Goal: Task Accomplishment & Management: Complete application form

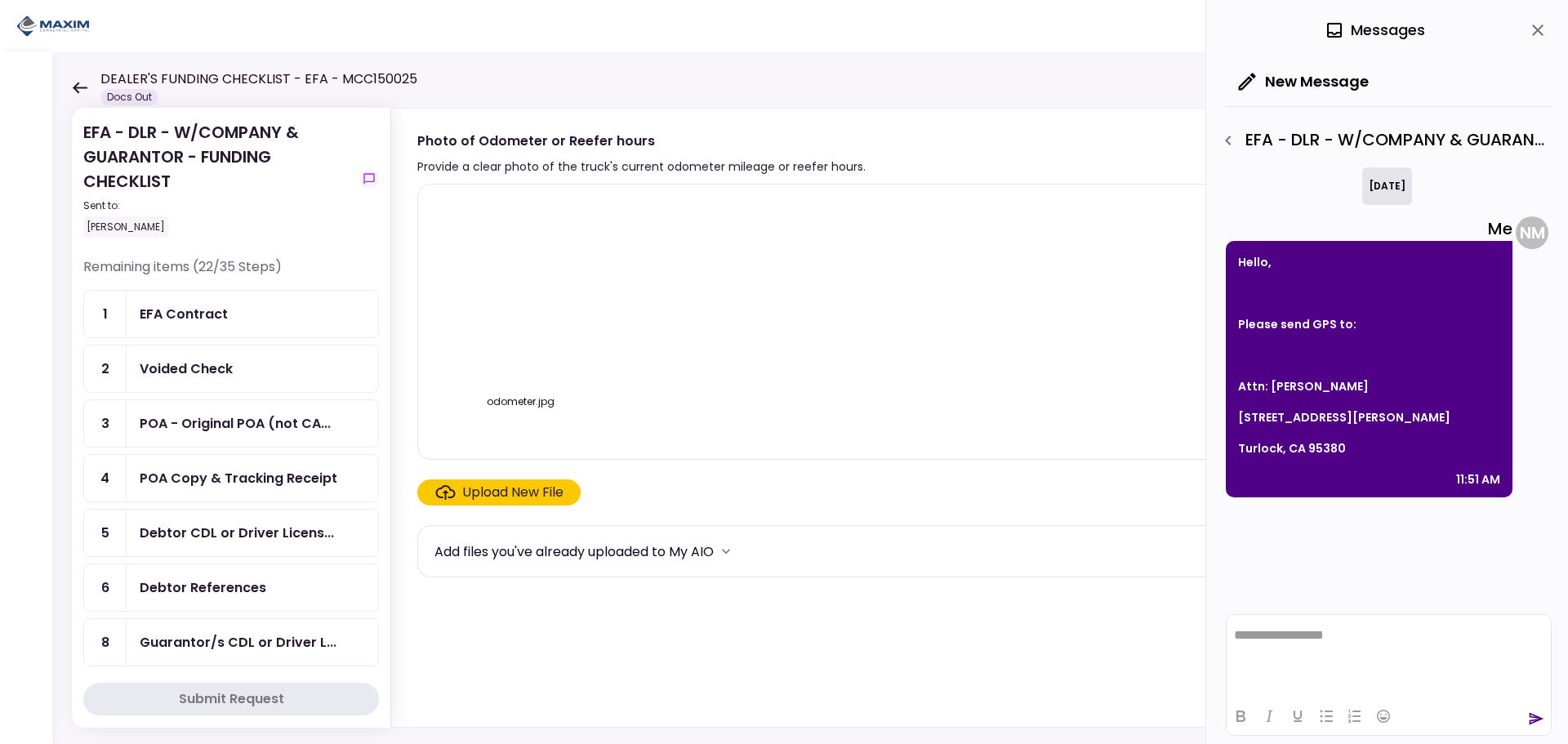
click at [251, 365] on div "Voided Check" at bounding box center [252, 368] width 225 height 20
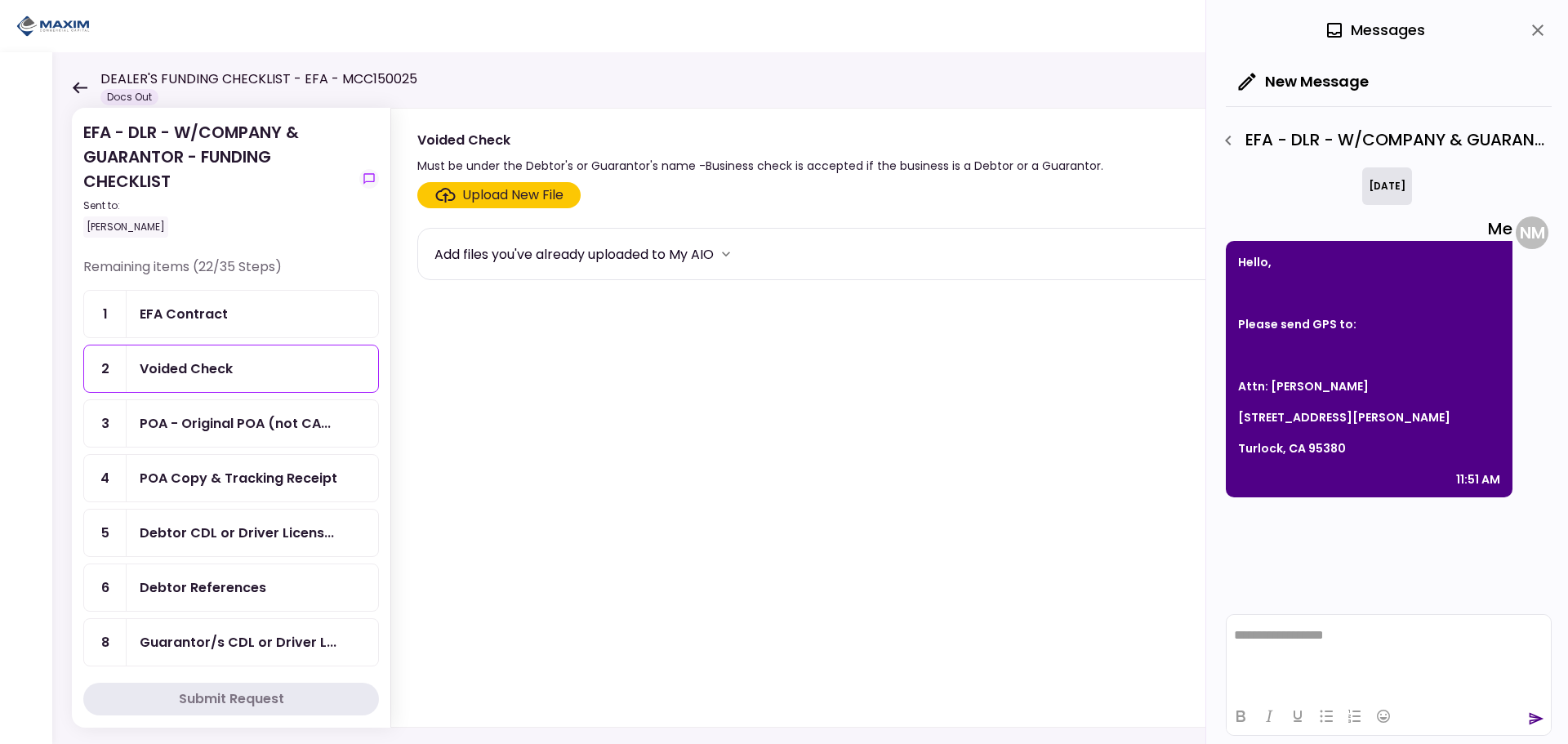
click at [547, 190] on div "Upload New File" at bounding box center [513, 195] width 102 height 20
click at [0, 0] on input "Upload New File" at bounding box center [0, 0] width 0 height 0
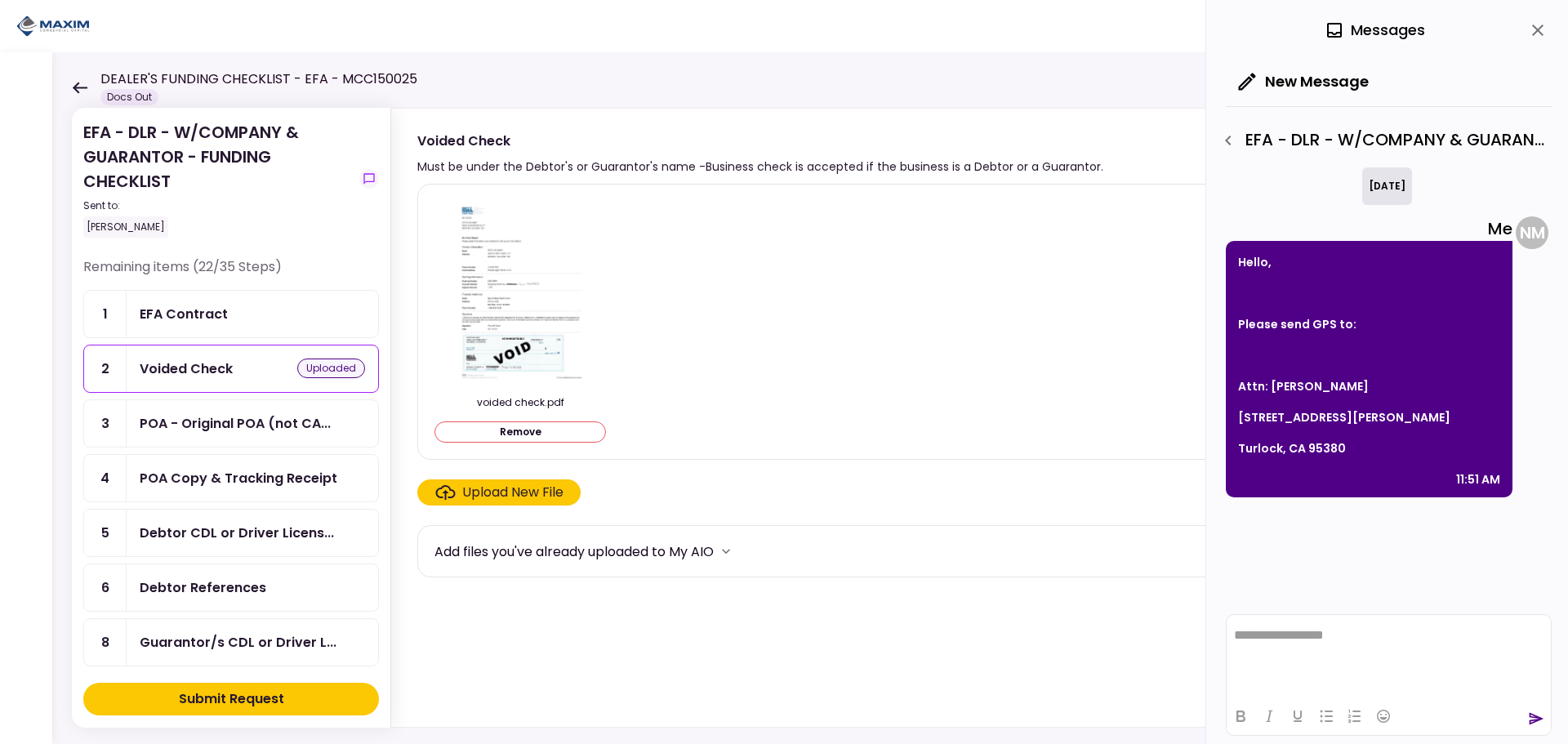
click at [480, 498] on div "Upload New File" at bounding box center [513, 492] width 102 height 20
click at [0, 0] on input "Upload New File" at bounding box center [0, 0] width 0 height 0
click at [272, 705] on div "Submit Request" at bounding box center [232, 699] width 105 height 20
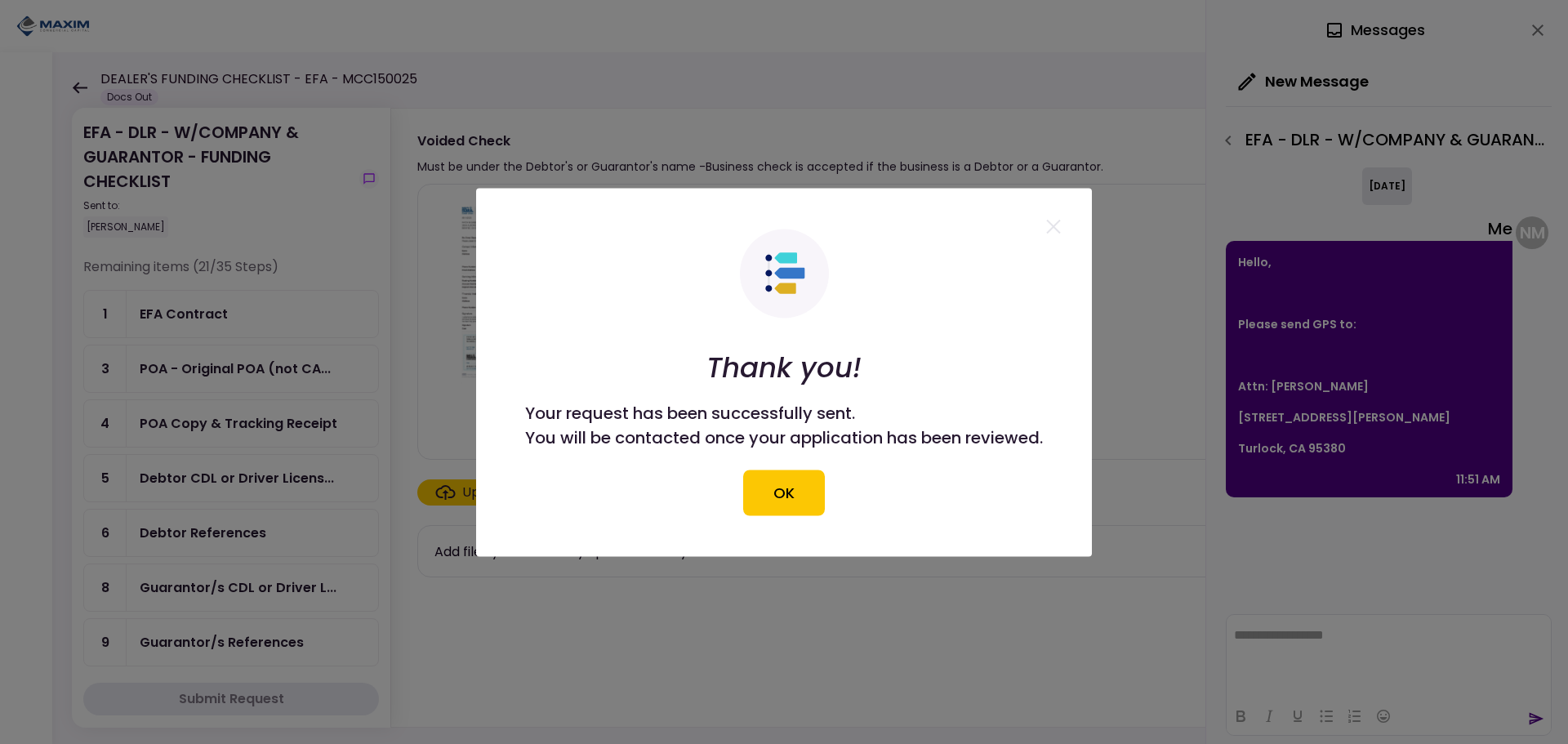
click at [1317, 204] on div at bounding box center [784, 372] width 1568 height 744
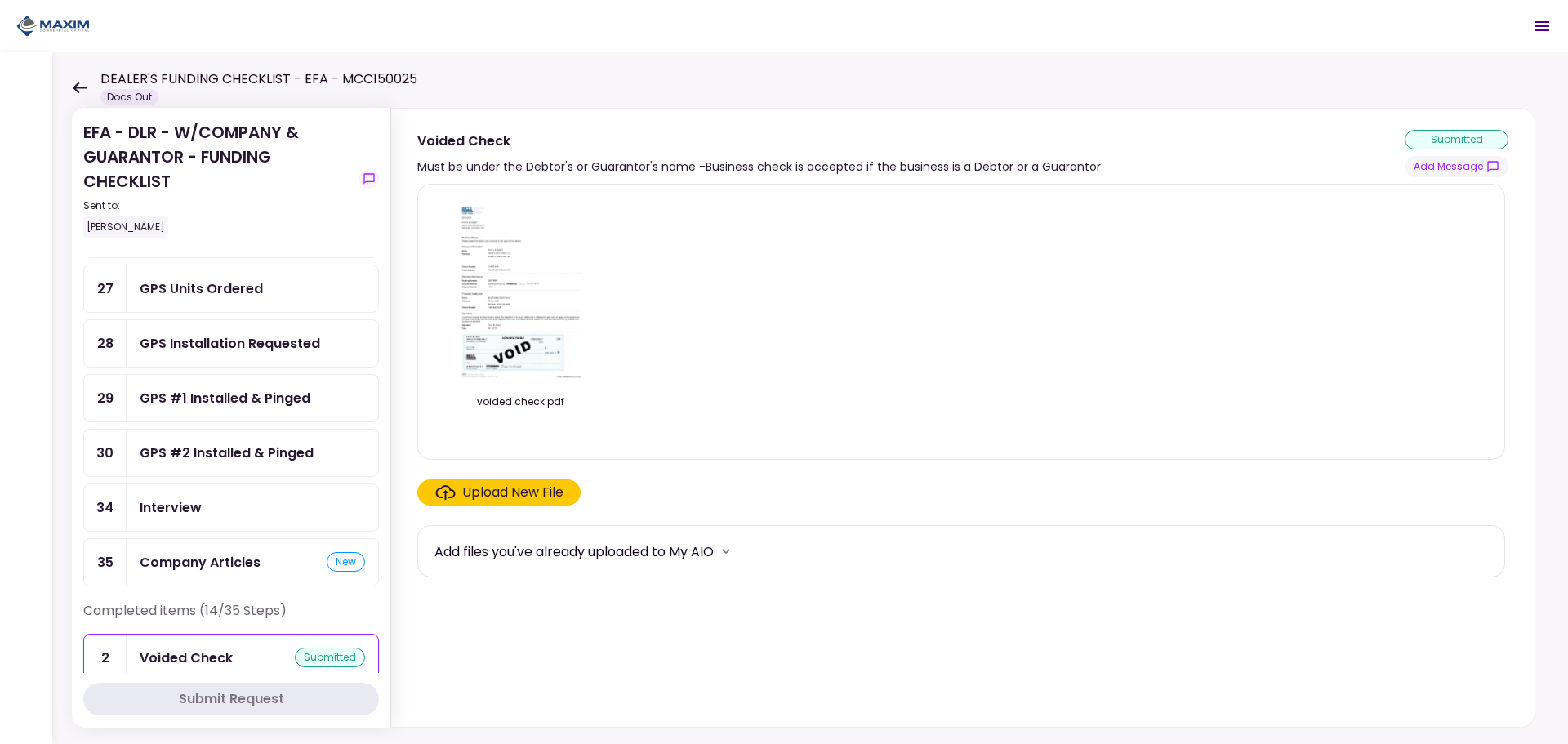
scroll to position [764, 0]
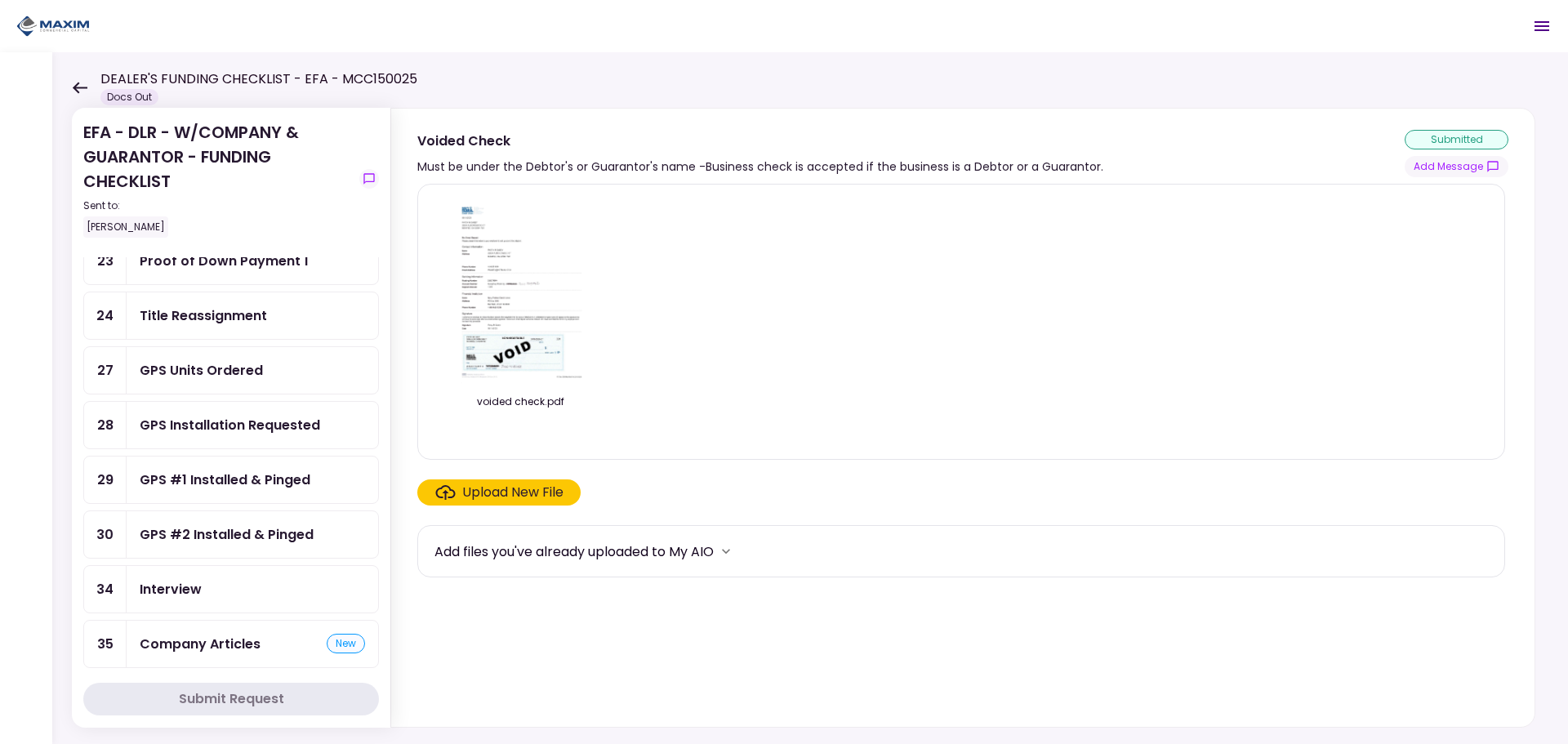
click at [232, 369] on div "GPS Units Ordered" at bounding box center [201, 369] width 124 height 20
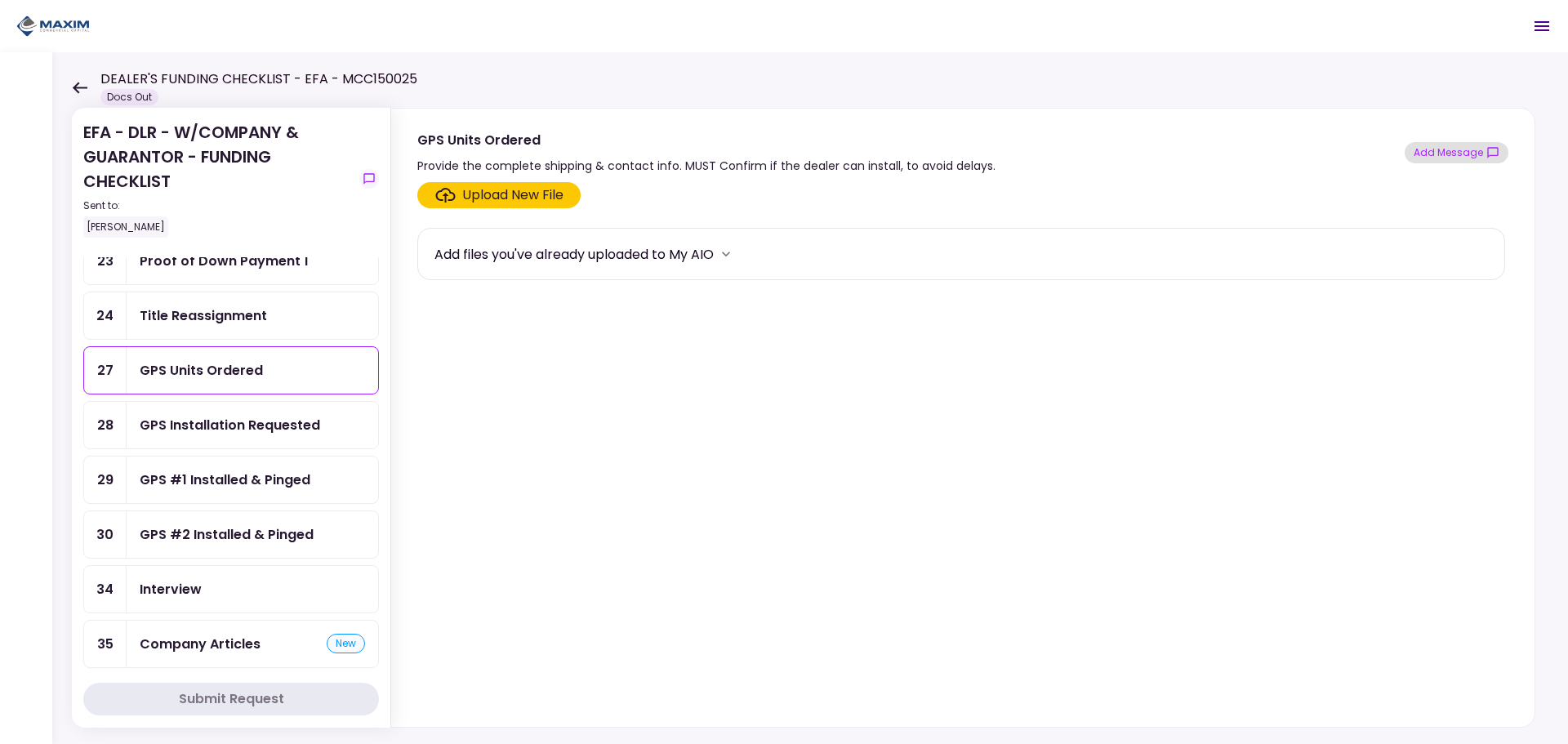
click at [1460, 153] on button "Add Message" at bounding box center [1457, 153] width 103 height 21
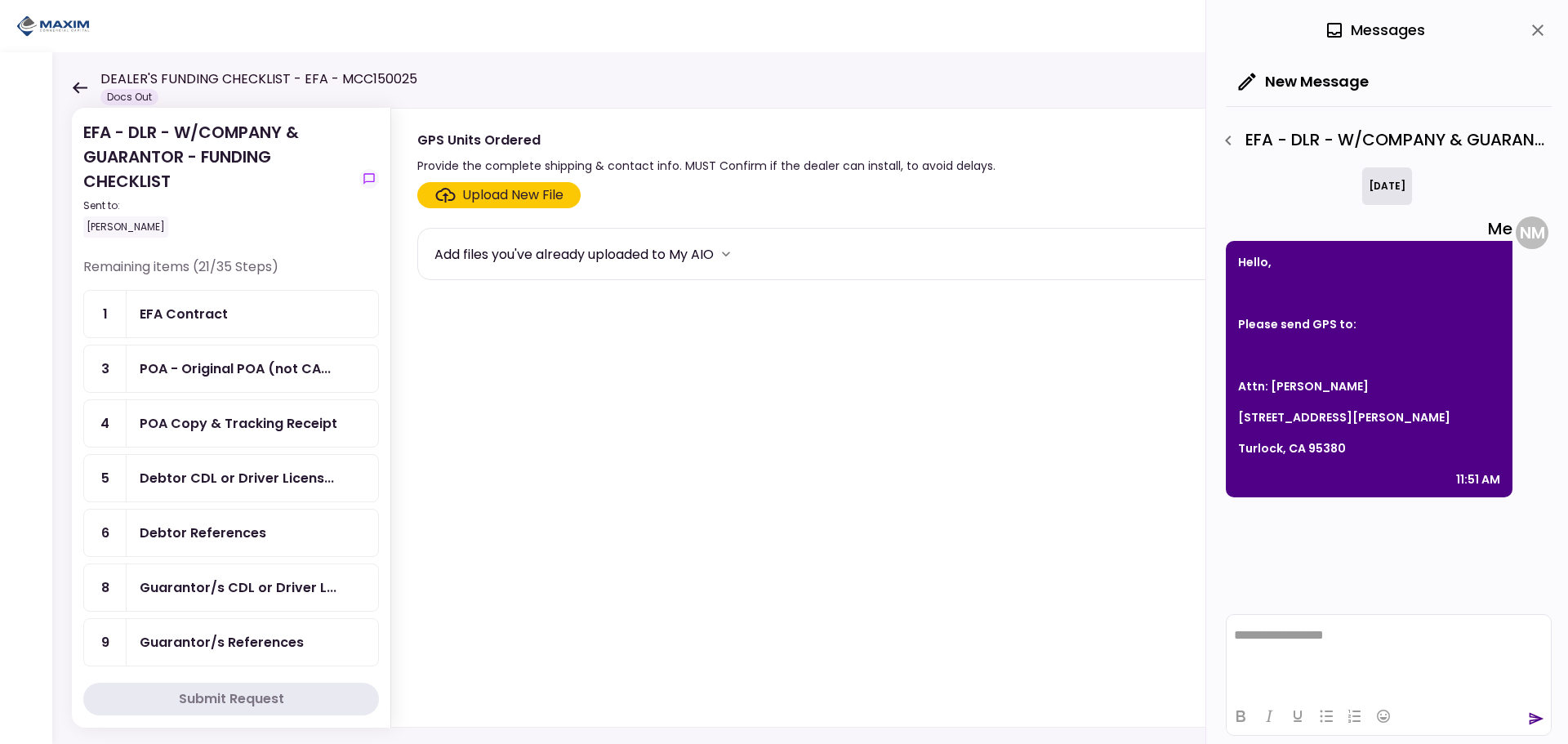
click at [223, 417] on div "POA Copy & Tracking Receipt" at bounding box center [239, 423] width 198 height 20
click at [522, 197] on div "Upload New File" at bounding box center [513, 195] width 102 height 20
click at [0, 0] on input "Upload New File" at bounding box center [0, 0] width 0 height 0
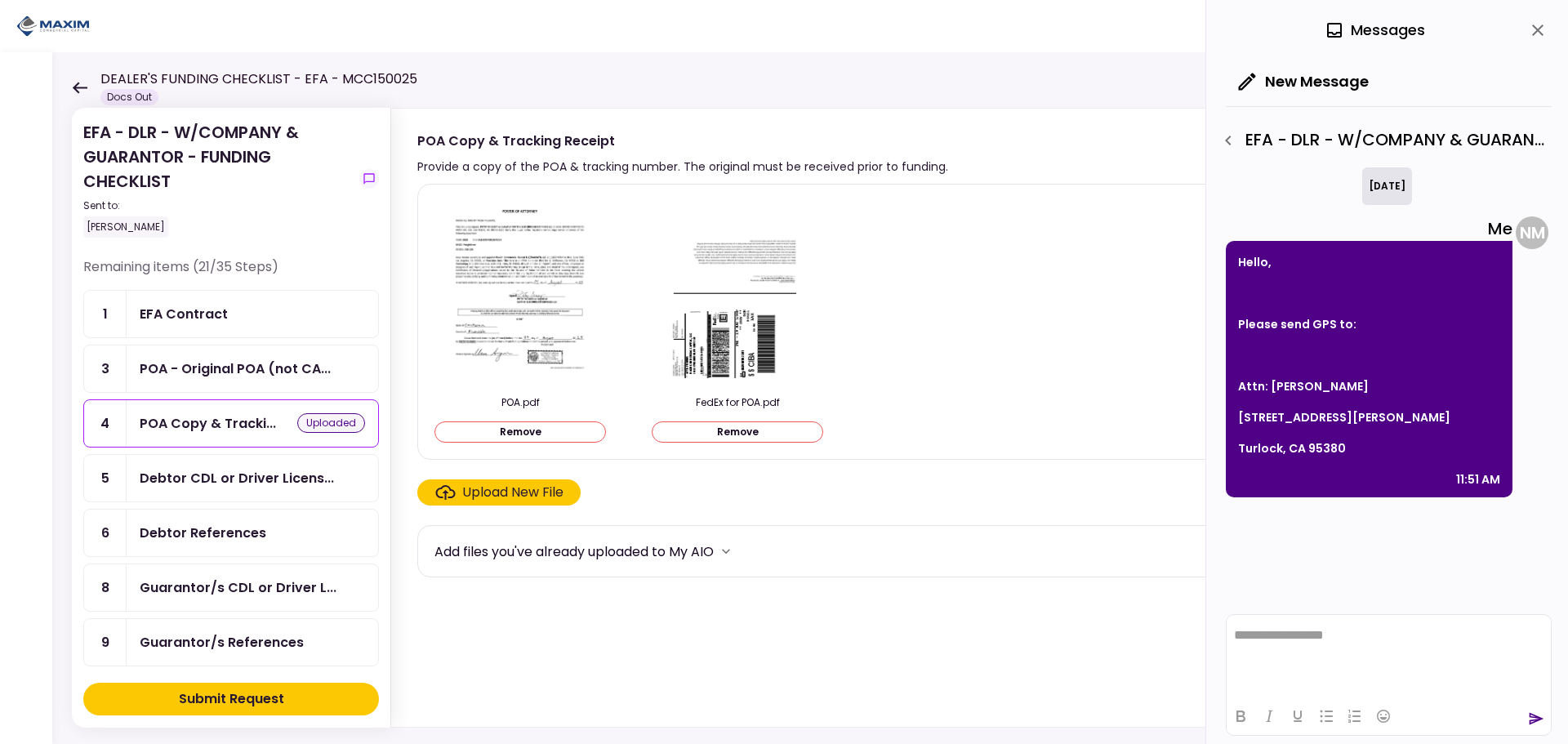
click at [192, 696] on div "Submit Request" at bounding box center [232, 699] width 105 height 20
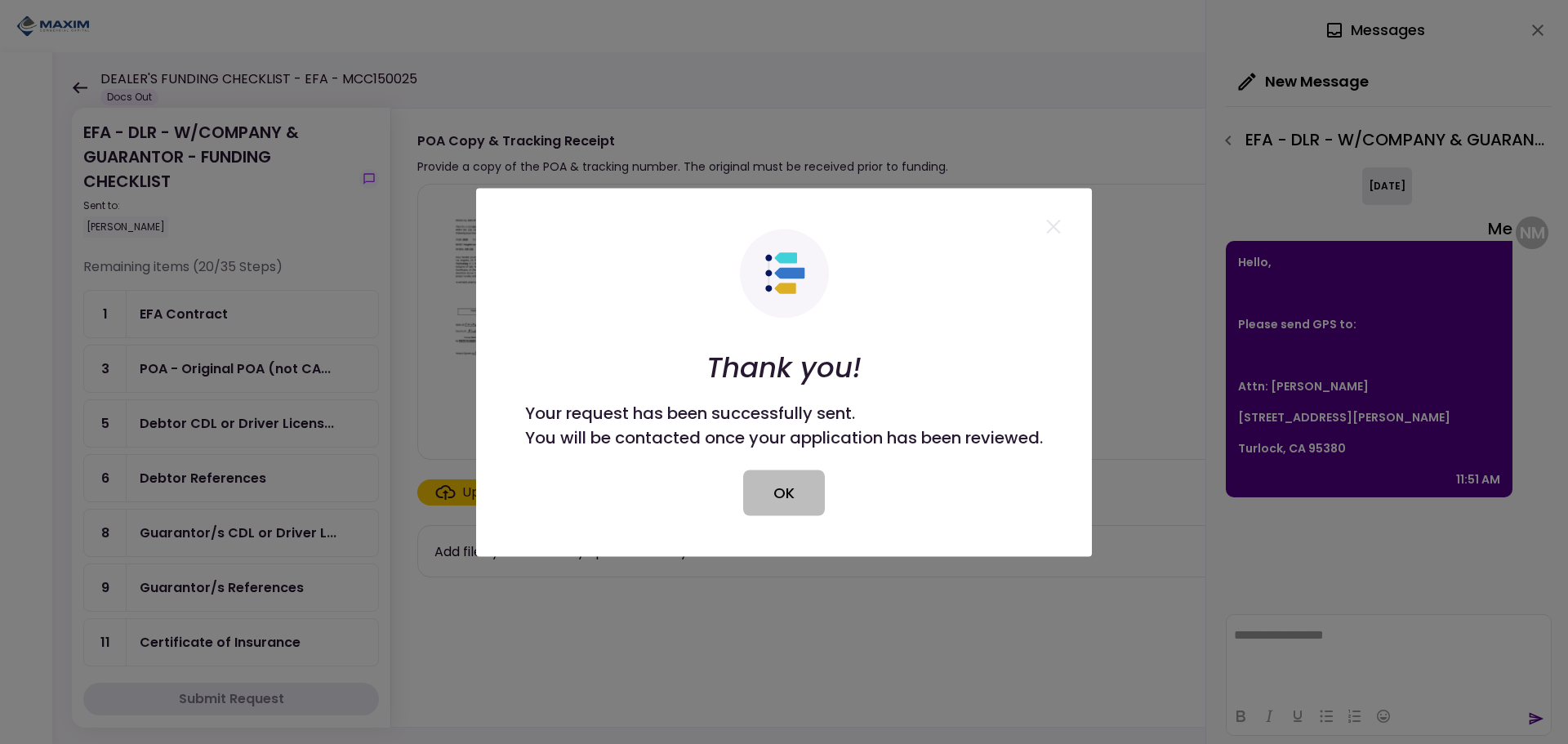
click at [777, 478] on button "OK" at bounding box center [784, 491] width 82 height 45
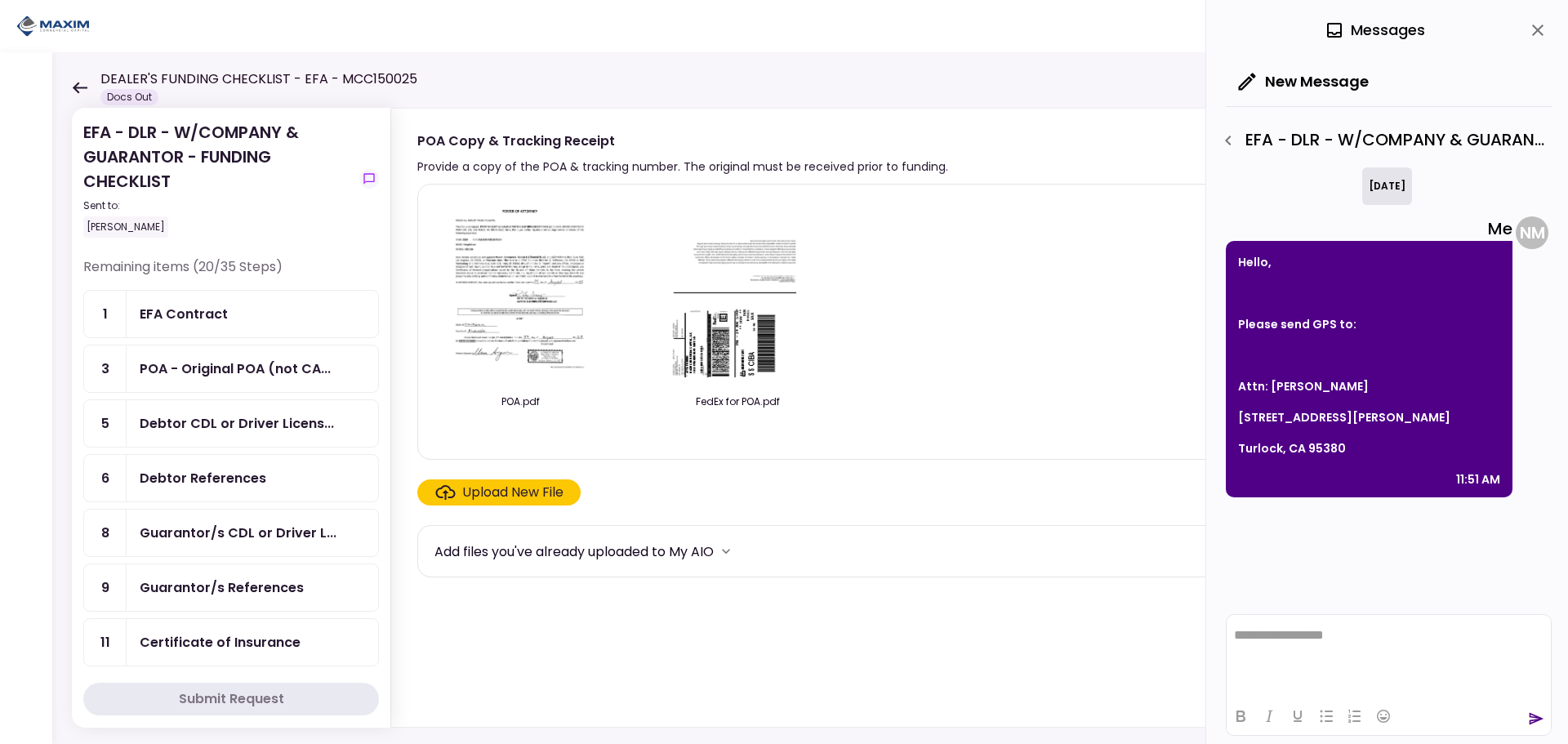
click at [725, 351] on img at bounding box center [737, 291] width 145 height 187
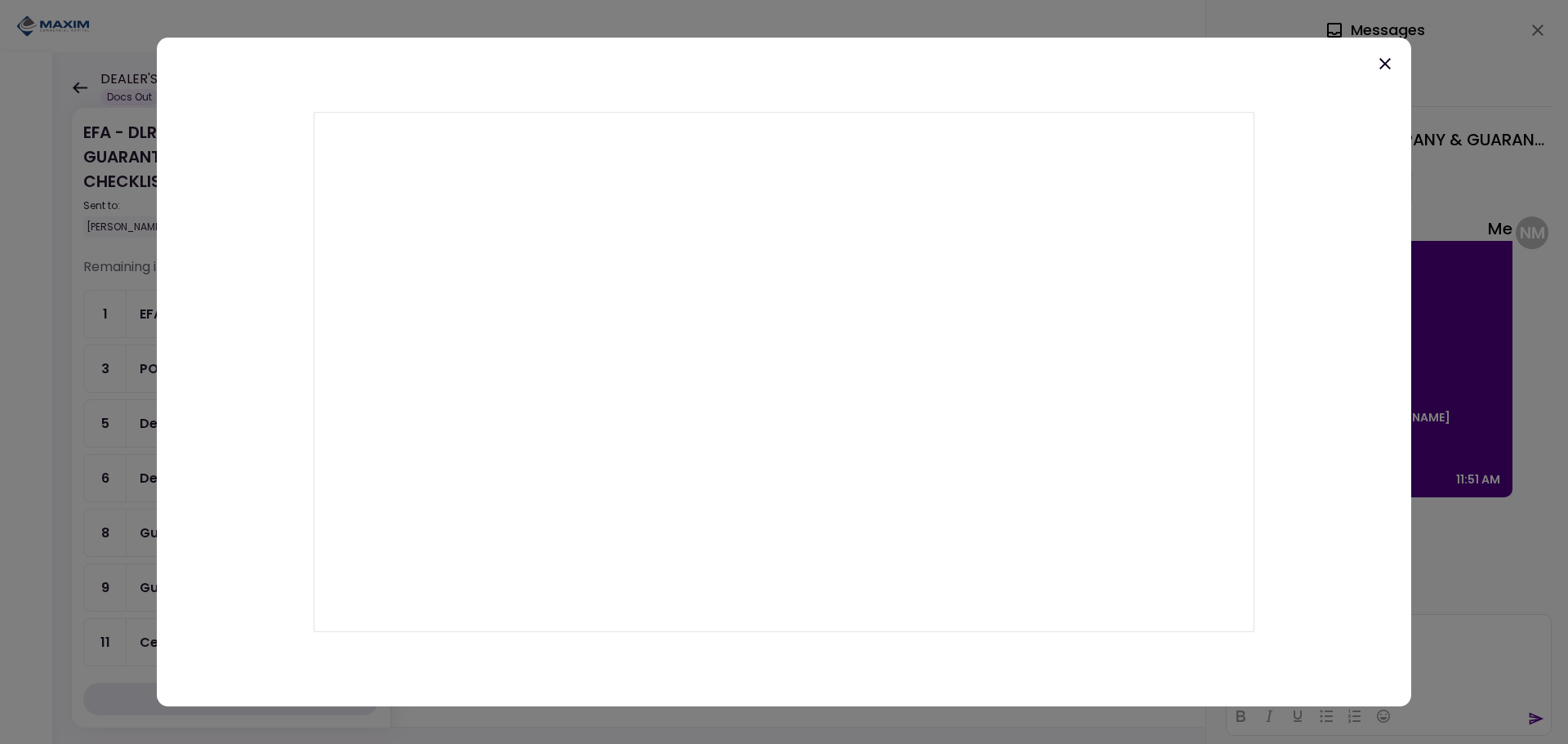
click at [1378, 64] on icon at bounding box center [1385, 64] width 20 height 20
